Goal: Obtain resource: Obtain resource

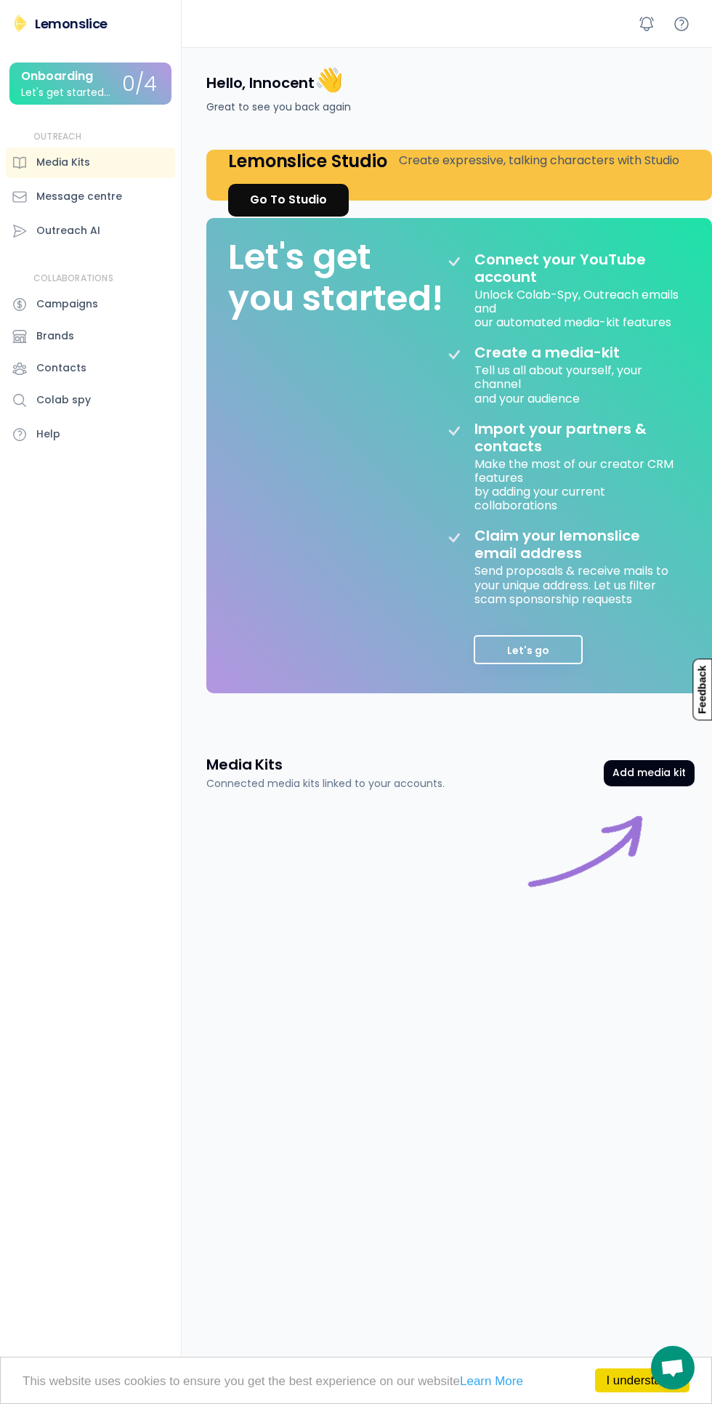
click at [675, 777] on button "Add media kit" at bounding box center [649, 773] width 91 height 26
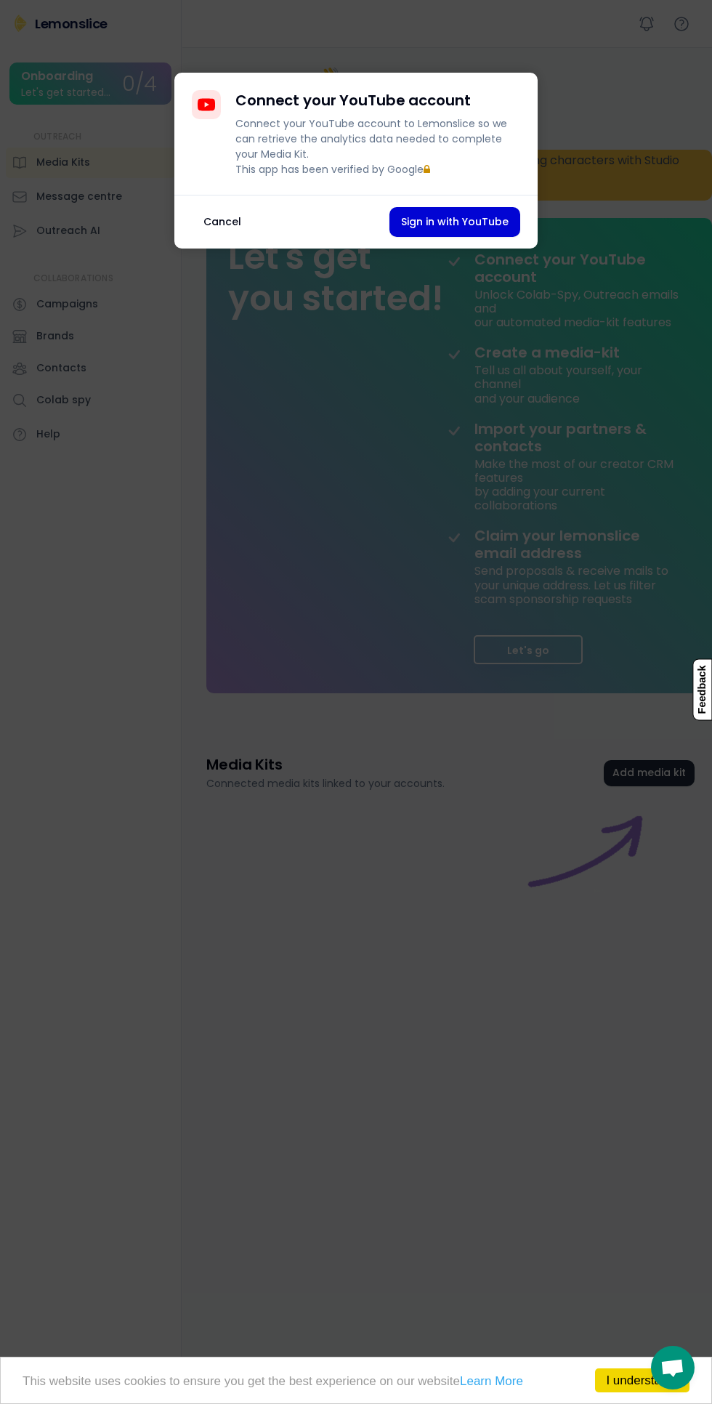
click at [593, 992] on div at bounding box center [356, 702] width 712 height 1404
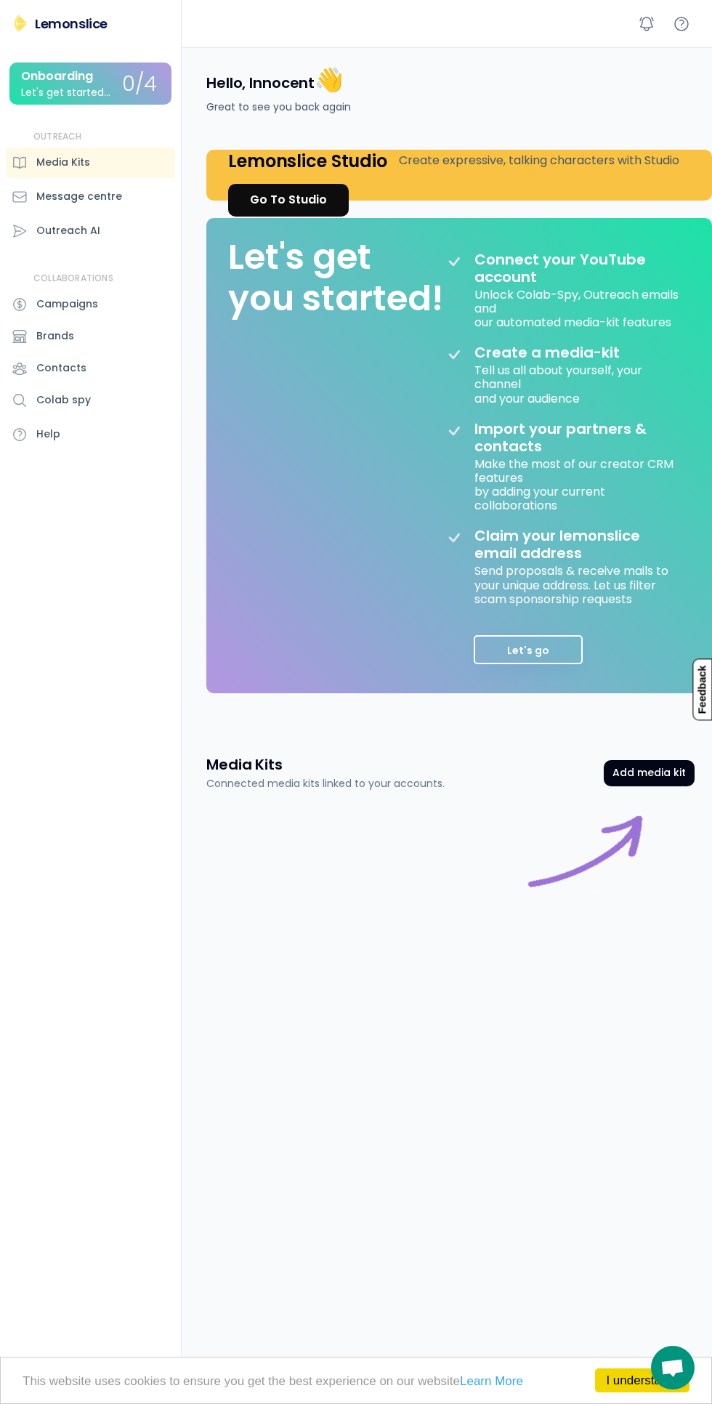
click at [295, 198] on div "Go To Studio" at bounding box center [288, 199] width 77 height 17
